Goal: Task Accomplishment & Management: Use online tool/utility

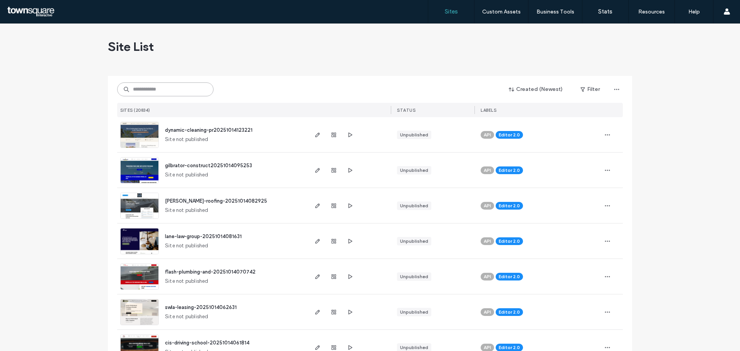
click at [131, 86] on input at bounding box center [165, 89] width 96 height 14
paste input "**********"
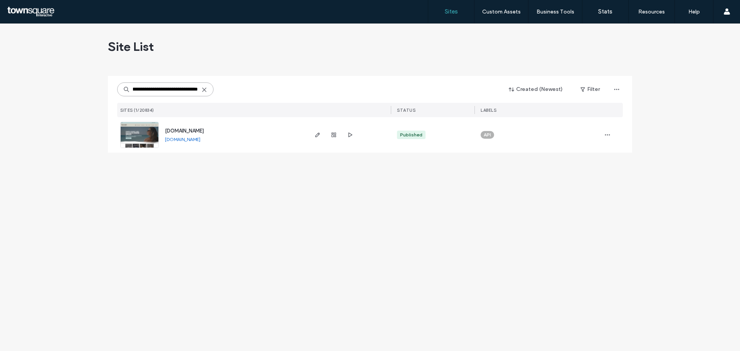
type input "**********"
click at [151, 130] on img at bounding box center [140, 148] width 38 height 52
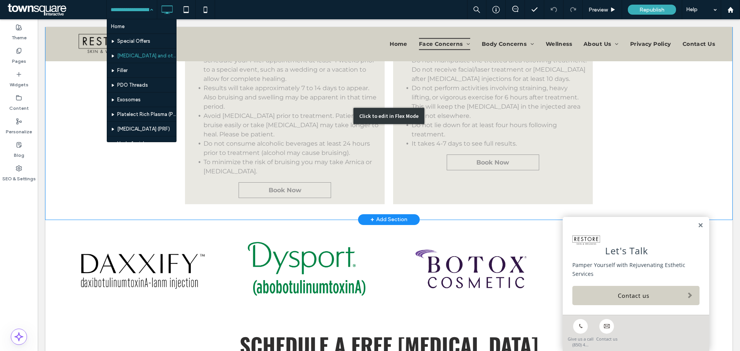
scroll to position [694, 0]
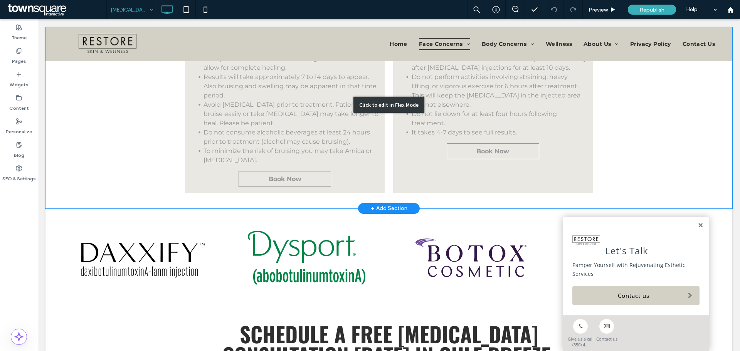
click at [280, 143] on div "Click to edit in Flex Mode" at bounding box center [388, 105] width 687 height 207
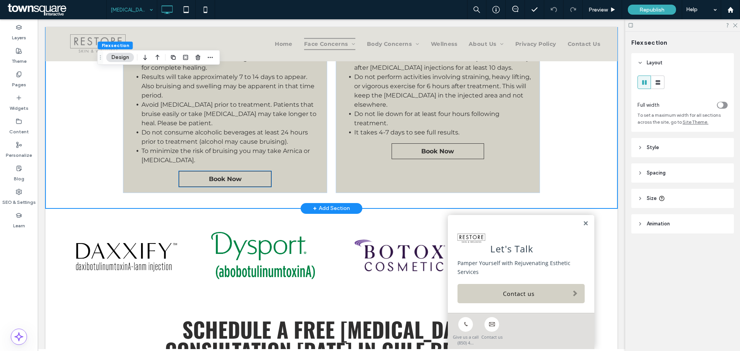
scroll to position [696, 0]
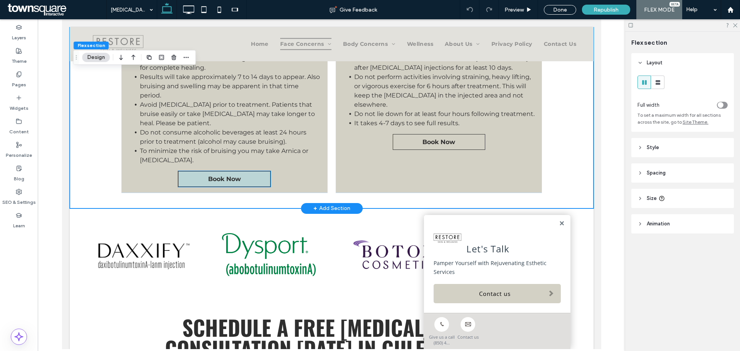
click at [252, 171] on link "Book Now" at bounding box center [224, 179] width 93 height 16
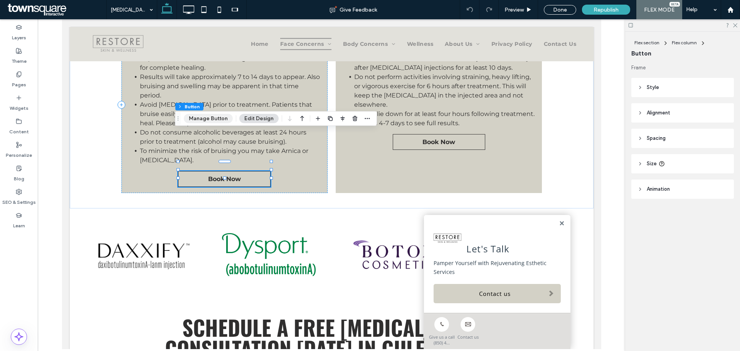
click at [220, 120] on button "Manage Button" at bounding box center [208, 118] width 49 height 9
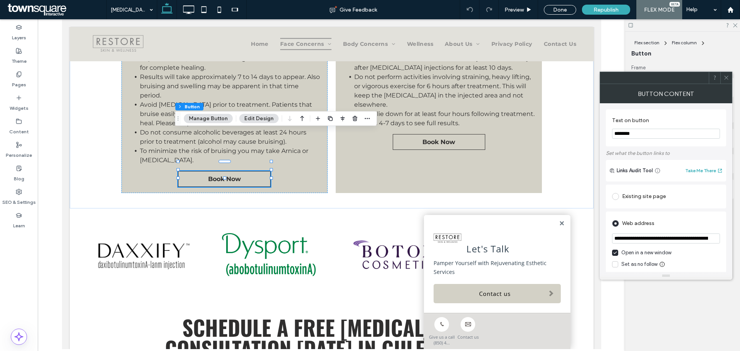
click at [668, 240] on input "**********" at bounding box center [666, 239] width 108 height 10
click at [466, 134] on link "Book Now" at bounding box center [438, 142] width 93 height 16
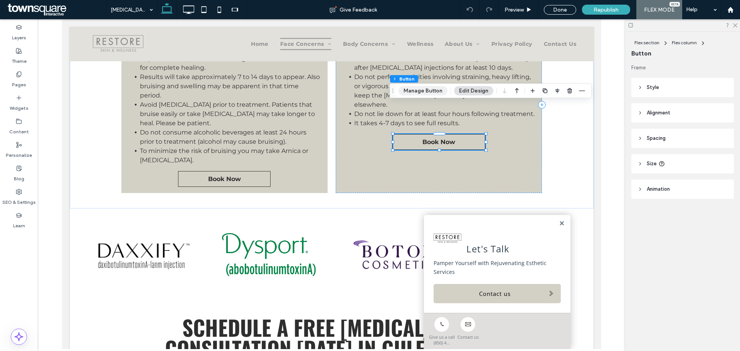
click at [431, 92] on button "Manage Button" at bounding box center [423, 90] width 49 height 9
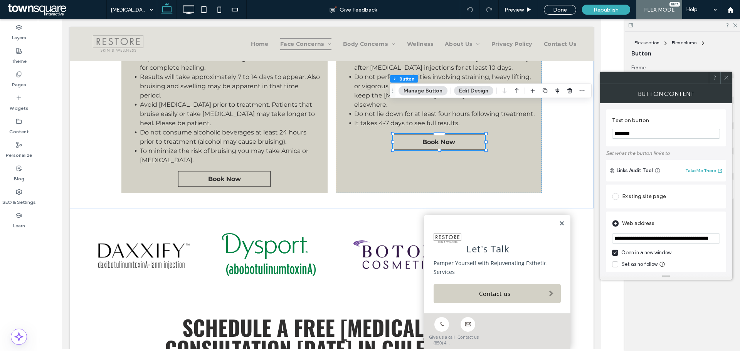
click at [705, 238] on input "**********" at bounding box center [666, 239] width 108 height 10
click at [730, 76] on div at bounding box center [726, 78] width 12 height 12
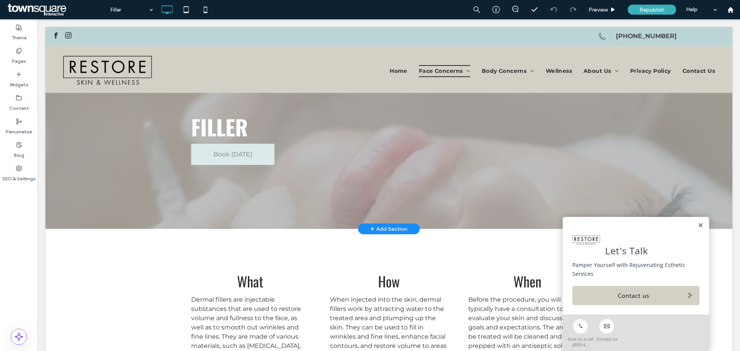
scroll to position [39, 0]
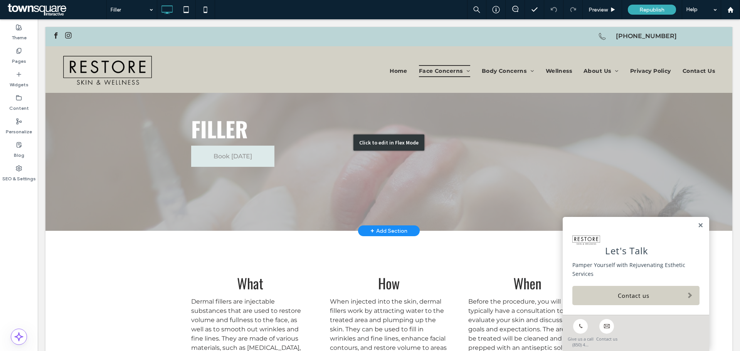
click at [232, 155] on div "Click to edit in Flex Mode" at bounding box center [388, 142] width 687 height 177
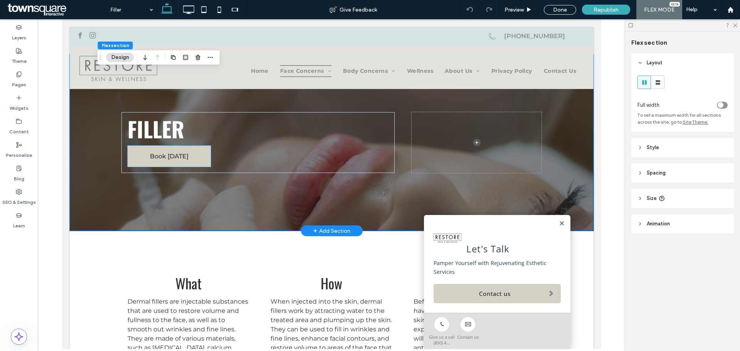
click at [185, 157] on link "Book Today" at bounding box center [168, 156] width 83 height 21
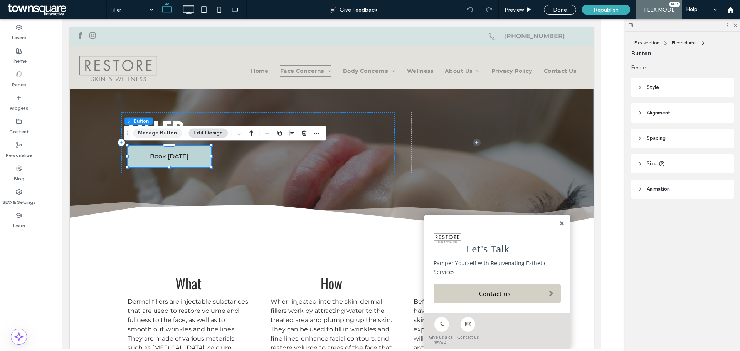
click at [159, 133] on button "Manage Button" at bounding box center [157, 132] width 49 height 9
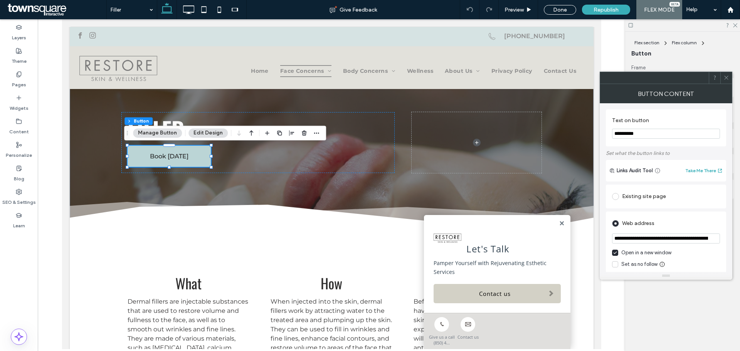
click at [34, 9] on span at bounding box center [56, 9] width 101 height 15
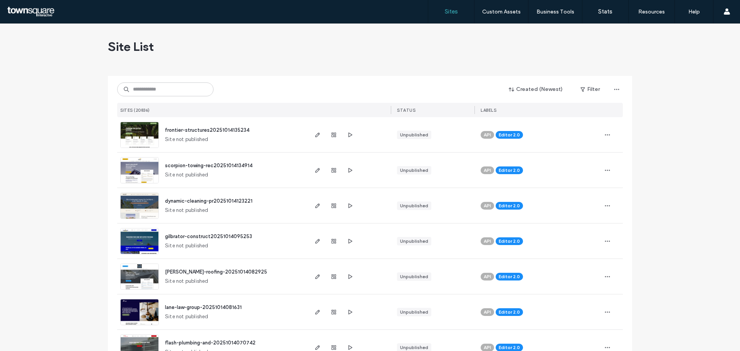
click at [158, 99] on div "Created (Newest) Filter SITES (20836) STATUS LABELS" at bounding box center [370, 96] width 506 height 41
click at [158, 93] on input at bounding box center [165, 89] width 96 height 14
paste input "**********"
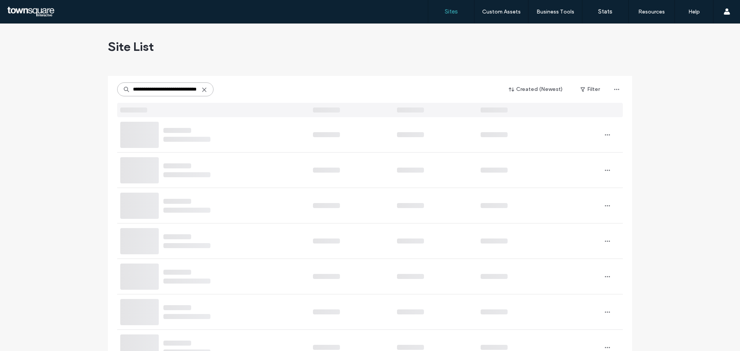
type input "**********"
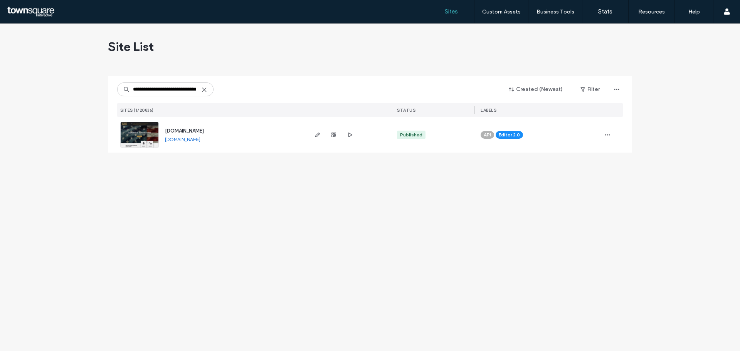
scroll to position [0, 0]
click at [143, 140] on img at bounding box center [140, 148] width 38 height 52
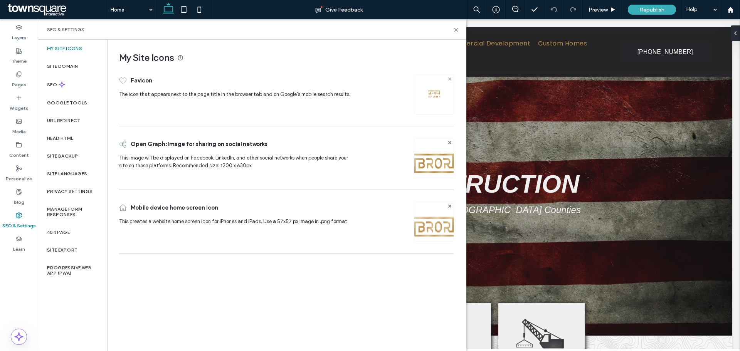
click at [451, 78] on use at bounding box center [449, 78] width 3 height 3
click at [441, 93] on div "Image" at bounding box center [434, 94] width 39 height 37
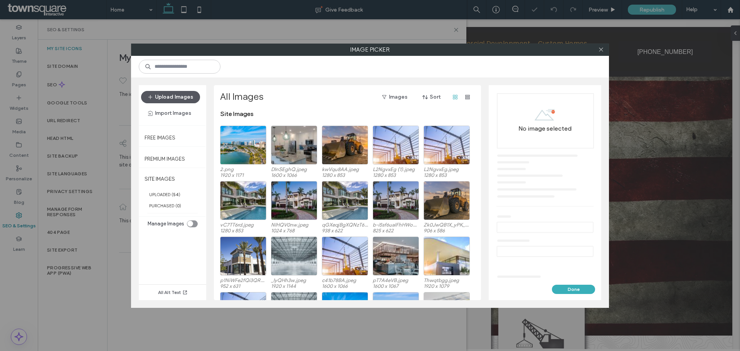
click at [163, 94] on button "Upload Images" at bounding box center [170, 97] width 59 height 12
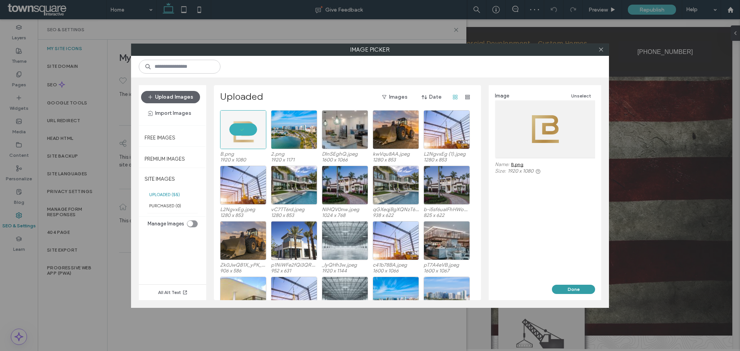
click at [591, 288] on button "Done" at bounding box center [573, 289] width 43 height 9
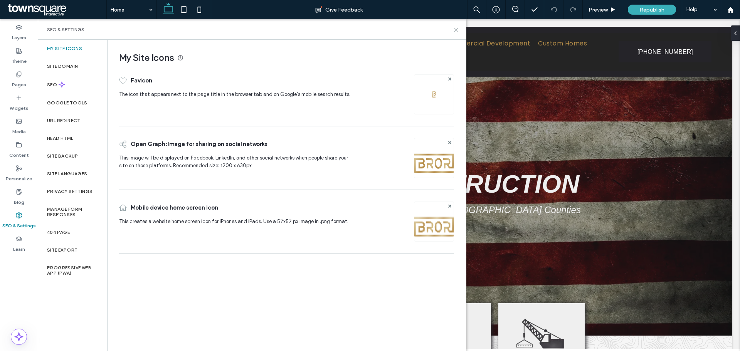
click at [457, 29] on use at bounding box center [455, 29] width 3 height 3
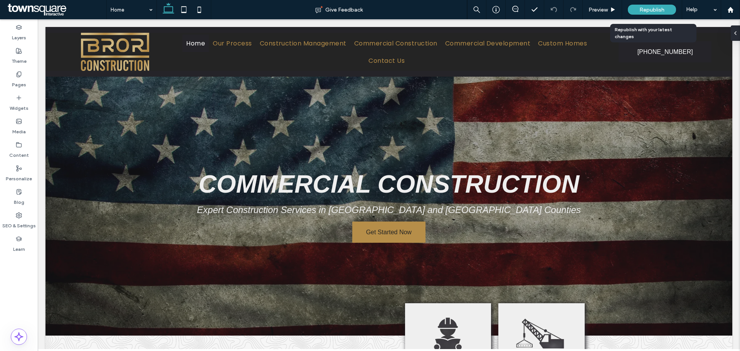
click at [656, 11] on span "Republish" at bounding box center [652, 10] width 25 height 7
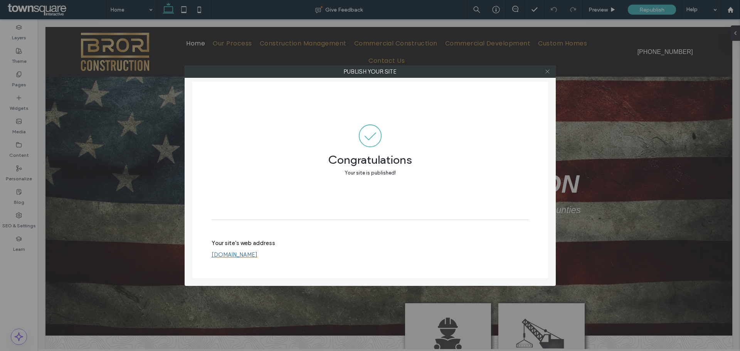
click at [549, 72] on icon at bounding box center [548, 72] width 6 height 6
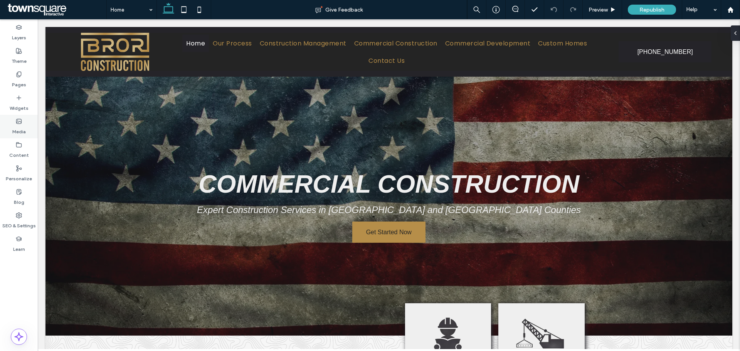
click at [25, 125] on label "Media" at bounding box center [18, 130] width 13 height 11
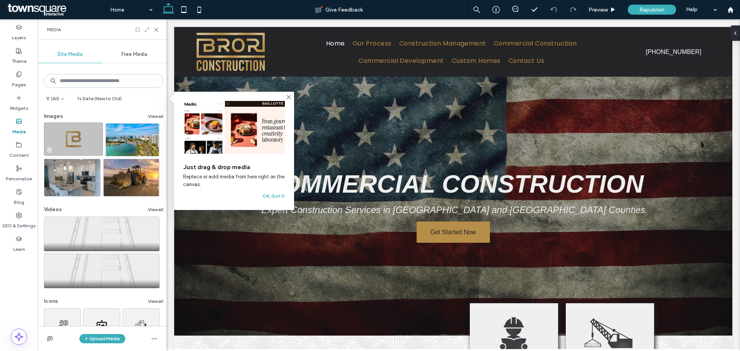
click at [77, 139] on img at bounding box center [73, 139] width 59 height 33
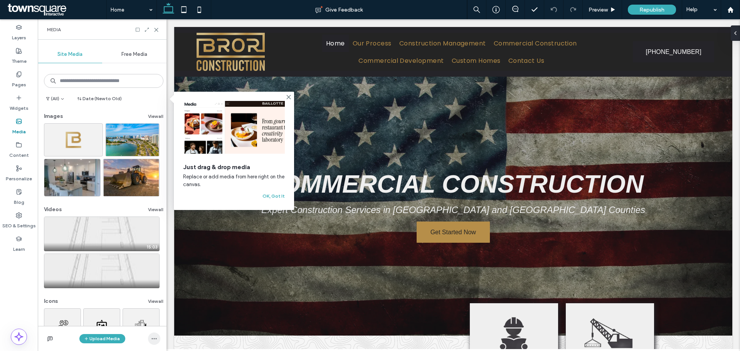
click at [150, 339] on span "button" at bounding box center [154, 339] width 12 height 12
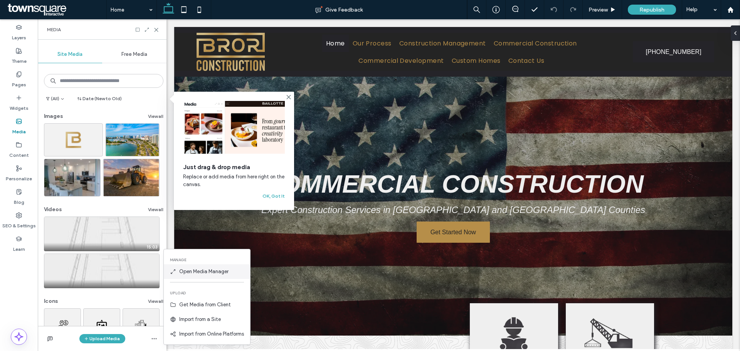
click at [209, 270] on span "Open Media Manager" at bounding box center [203, 272] width 49 height 8
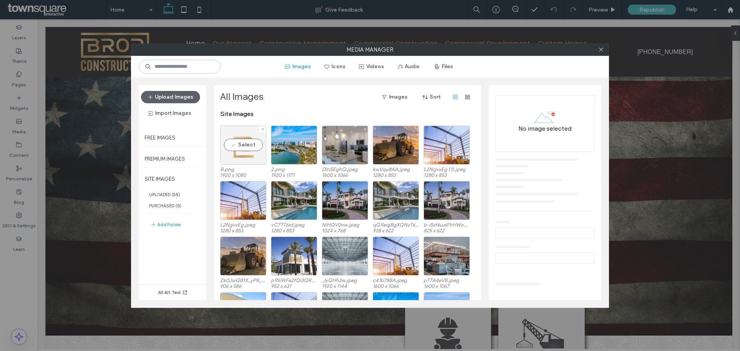
click at [259, 160] on div "Select" at bounding box center [243, 145] width 46 height 39
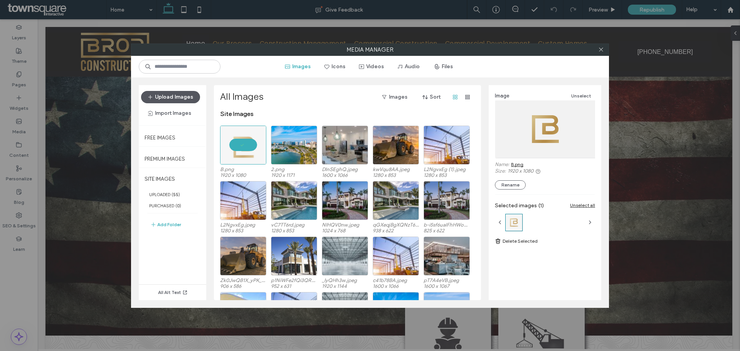
click at [187, 97] on button "Upload Images" at bounding box center [170, 97] width 59 height 12
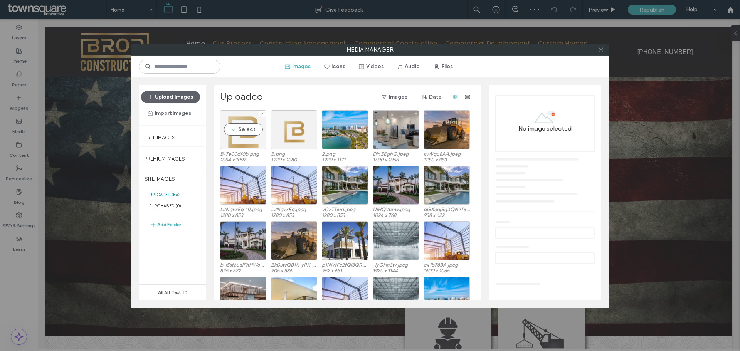
click at [242, 129] on div "Select" at bounding box center [243, 129] width 46 height 39
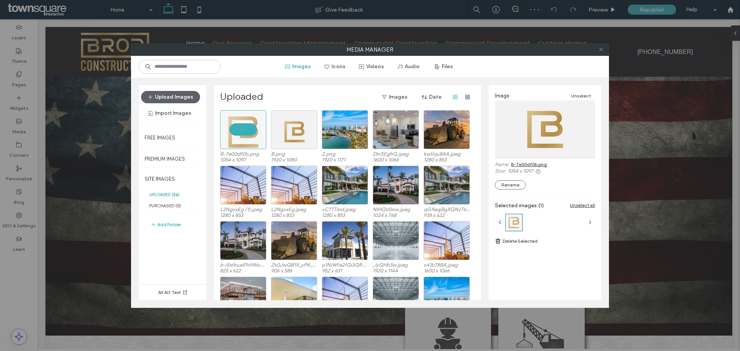
click at [603, 48] on icon at bounding box center [601, 50] width 6 height 6
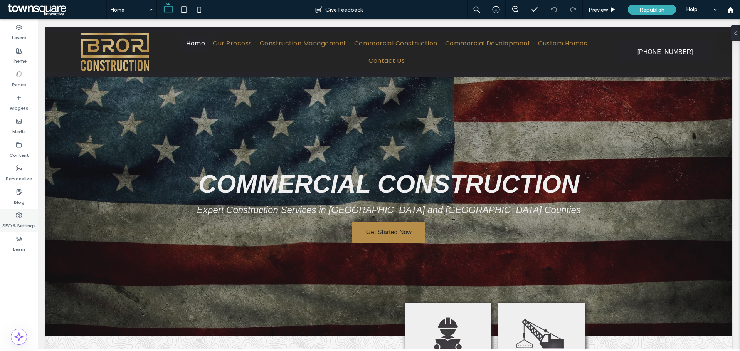
click at [20, 220] on label "SEO & Settings" at bounding box center [19, 224] width 34 height 11
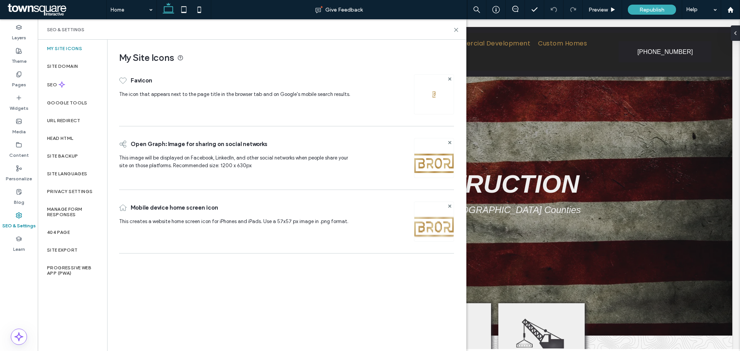
click at [449, 75] on div at bounding box center [434, 94] width 40 height 40
click at [449, 76] on span at bounding box center [449, 79] width 3 height 7
click at [434, 95] on div "Image" at bounding box center [434, 97] width 15 height 7
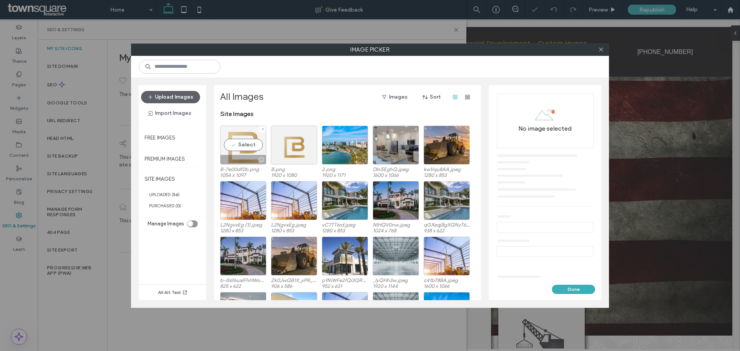
click at [250, 151] on div "Select" at bounding box center [243, 145] width 46 height 39
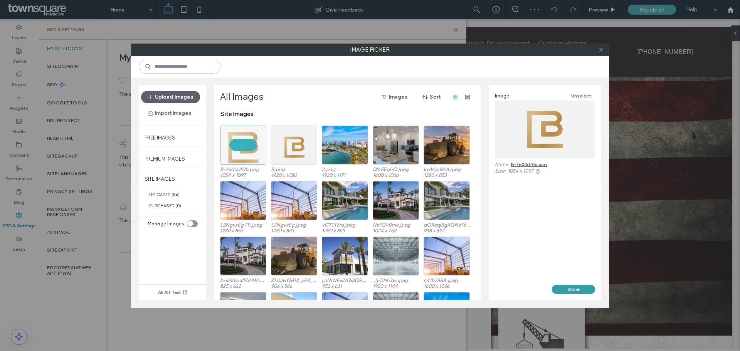
click at [575, 288] on button "Done" at bounding box center [573, 289] width 43 height 9
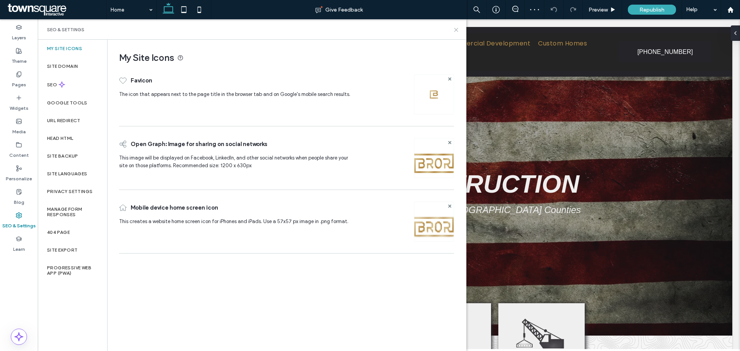
click at [456, 28] on icon at bounding box center [456, 30] width 6 height 6
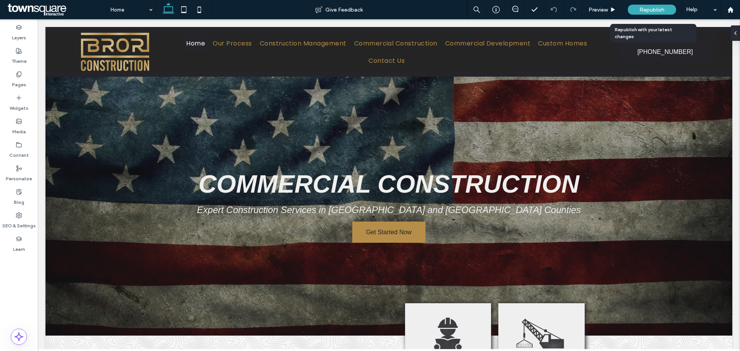
click at [650, 9] on span "Republish" at bounding box center [652, 10] width 25 height 7
